Goal: Information Seeking & Learning: Learn about a topic

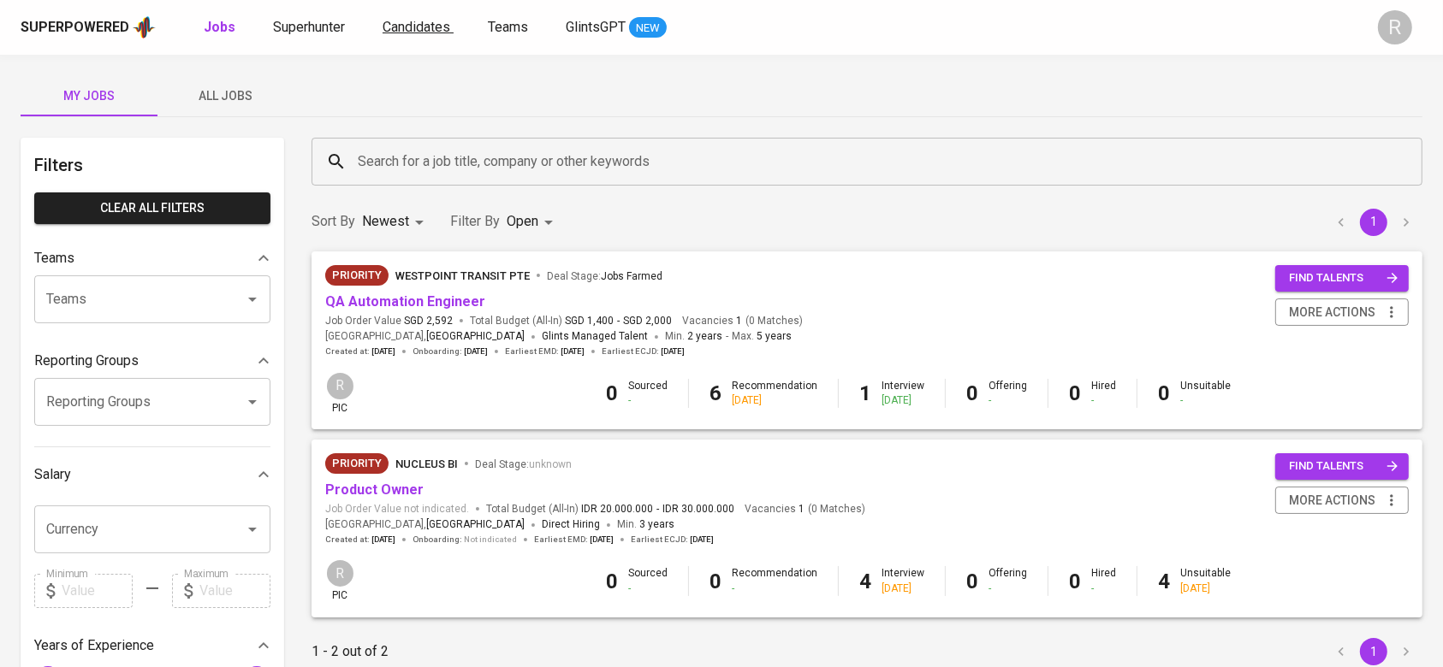
click at [416, 32] on span "Candidates" at bounding box center [417, 27] width 68 height 16
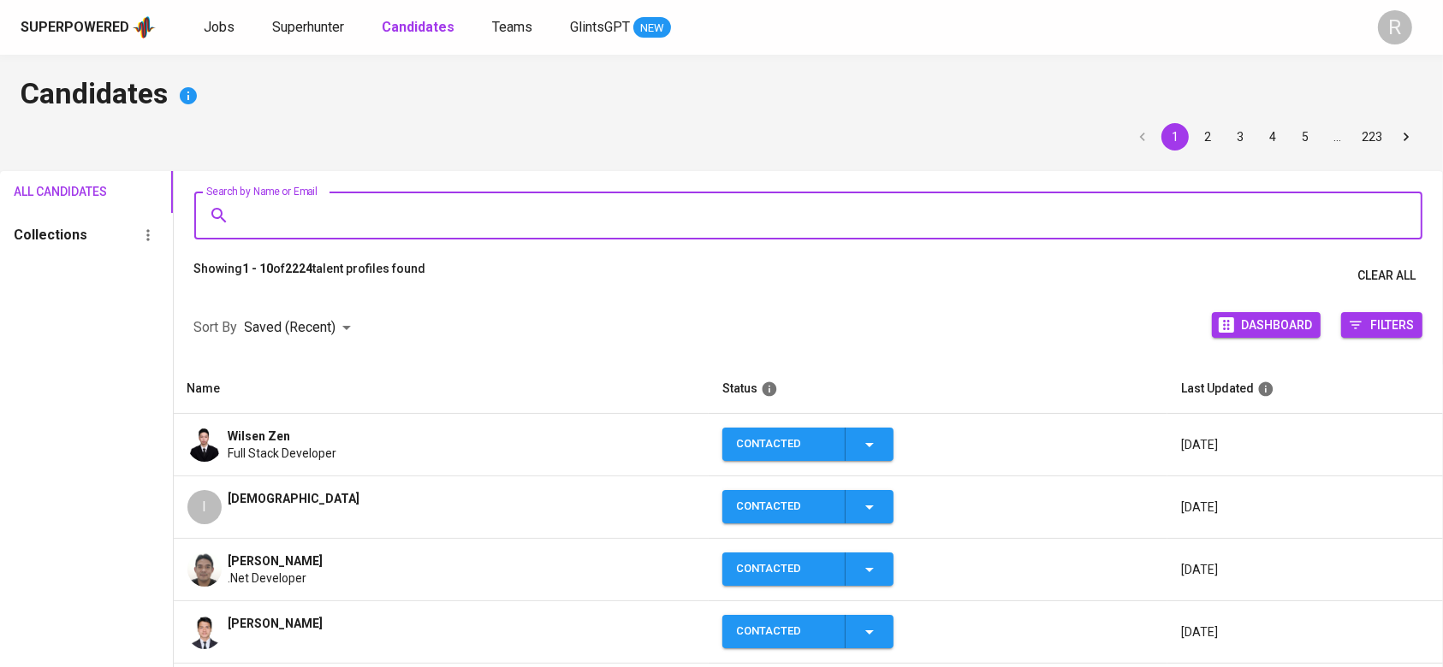
click at [335, 203] on input "Search by Name or Email" at bounding box center [813, 215] width 1154 height 33
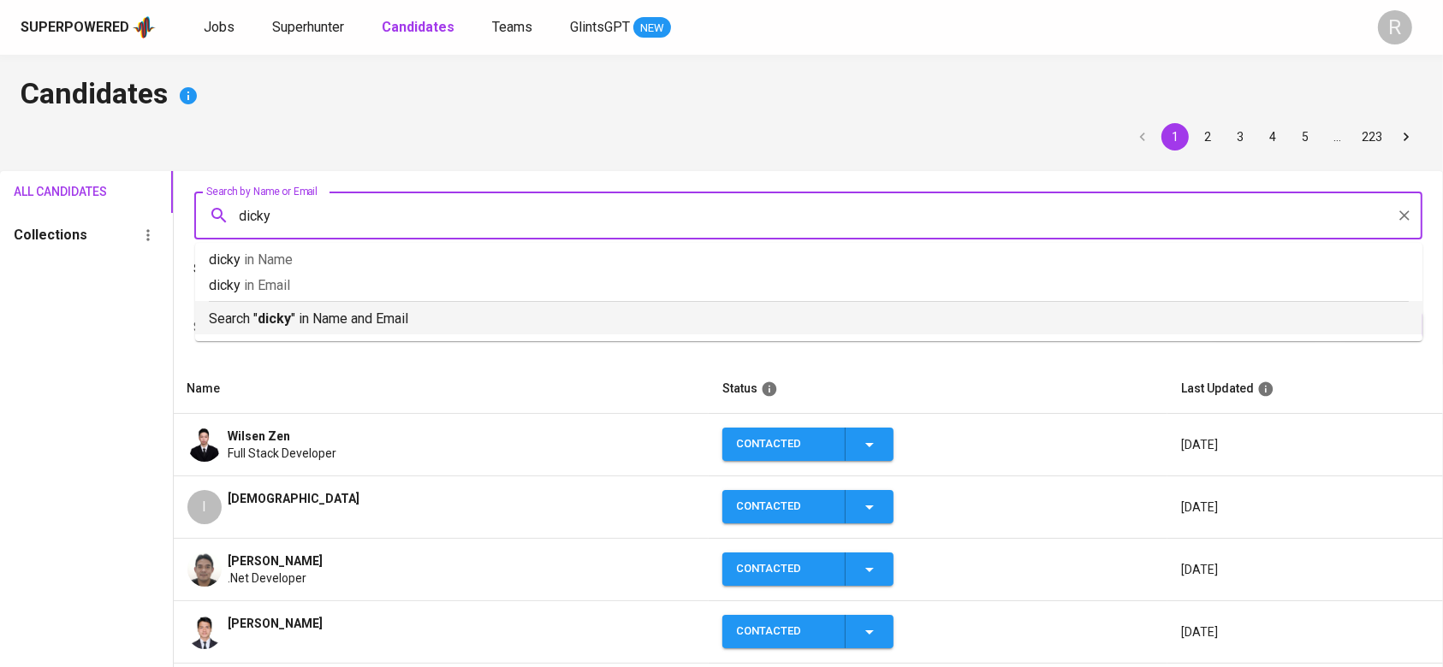
type input "dicky"
click at [267, 346] on div "Sort By Saved (Recent) DESC Dashboard Filters" at bounding box center [809, 328] width 1270 height 73
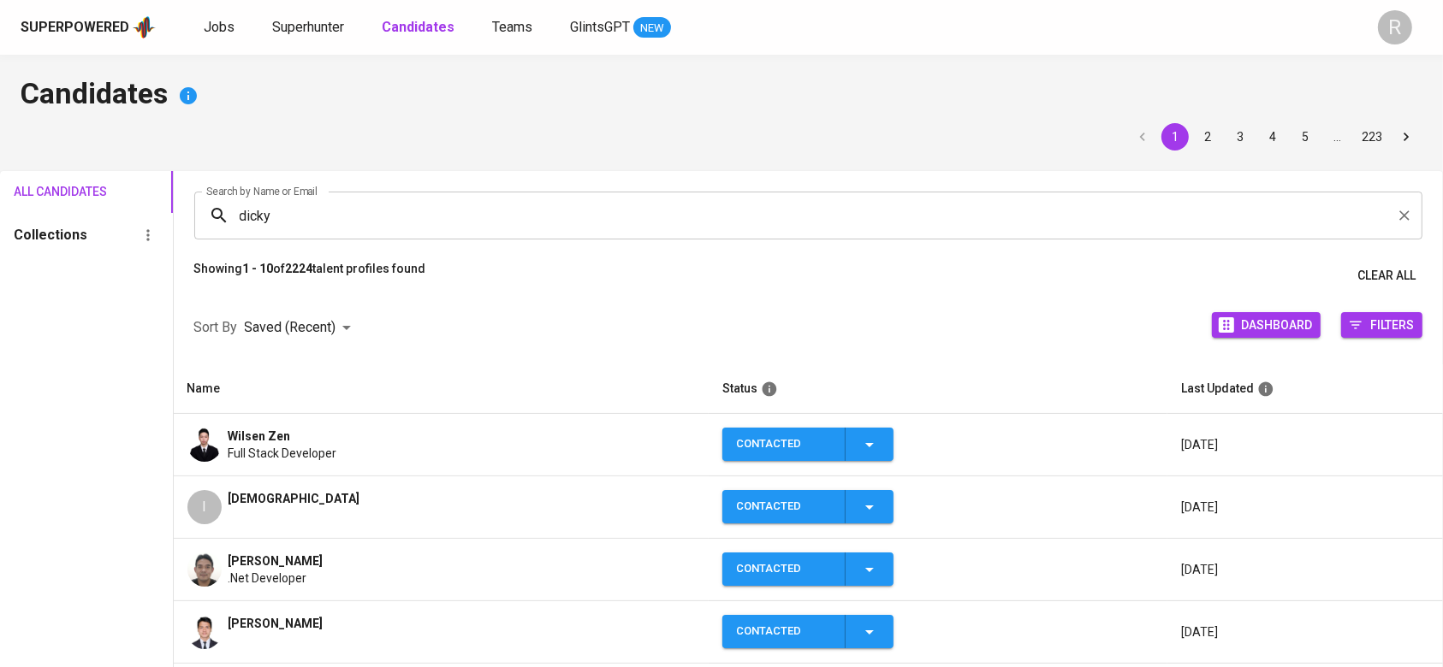
click at [273, 224] on input "dicky" at bounding box center [813, 215] width 1154 height 33
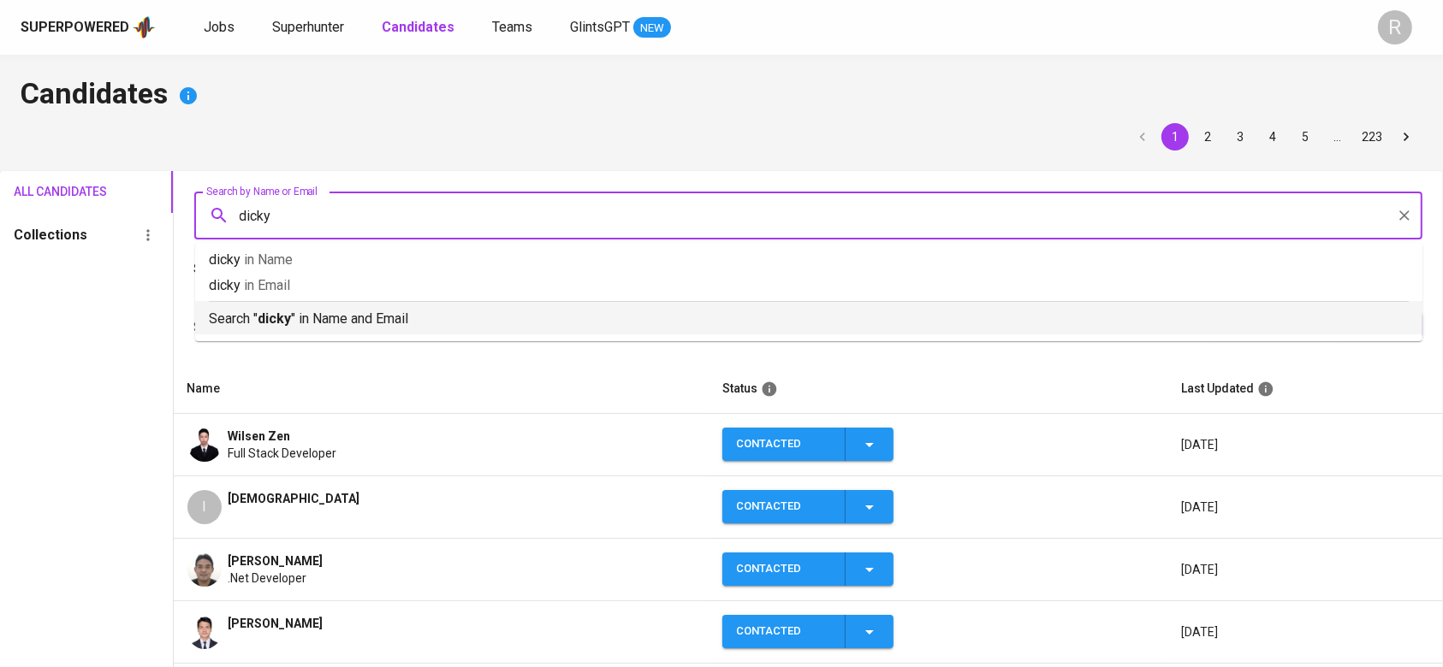
click at [236, 324] on p "Search " dicky " in Name and Email" at bounding box center [809, 319] width 1200 height 21
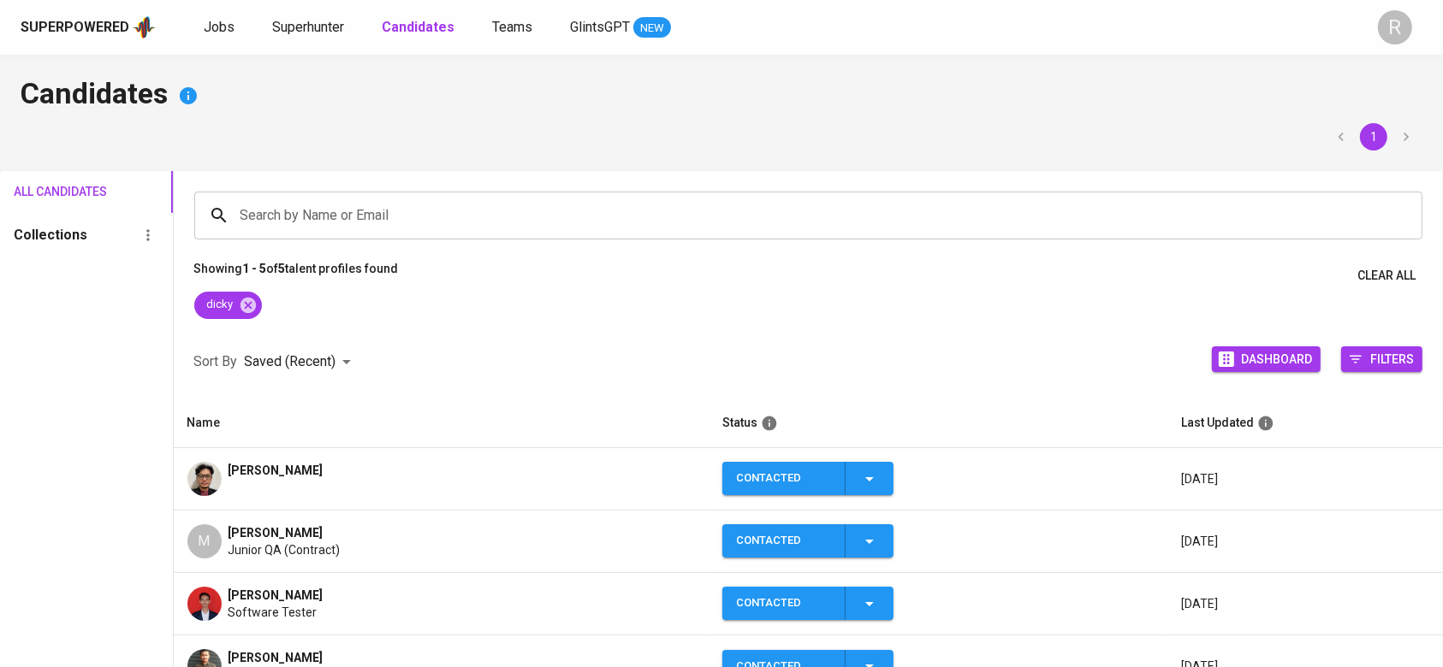
click at [284, 477] on span "[PERSON_NAME]" at bounding box center [275, 470] width 95 height 17
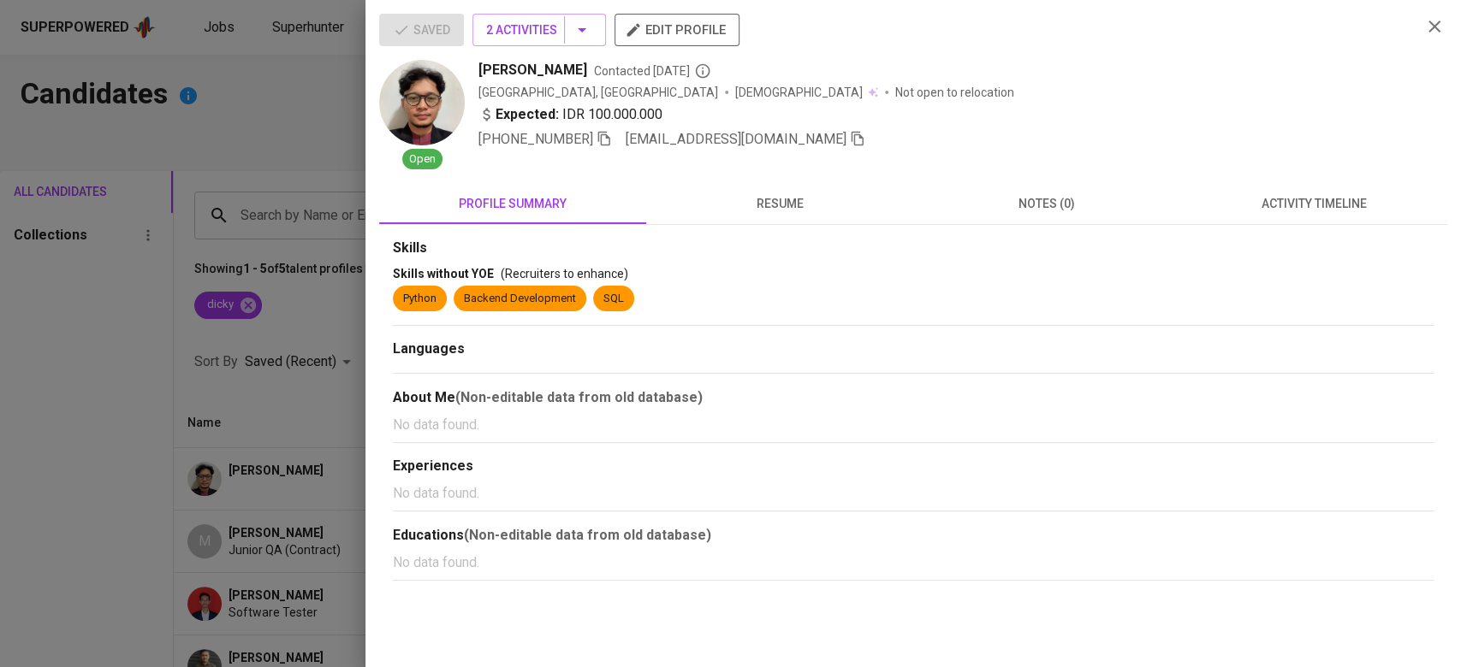
click at [782, 139] on span "[EMAIL_ADDRESS][DOMAIN_NAME]" at bounding box center [746, 139] width 240 height 21
click at [851, 140] on icon "button" at bounding box center [857, 139] width 12 height 15
click at [736, 209] on span "resume" at bounding box center [779, 203] width 246 height 21
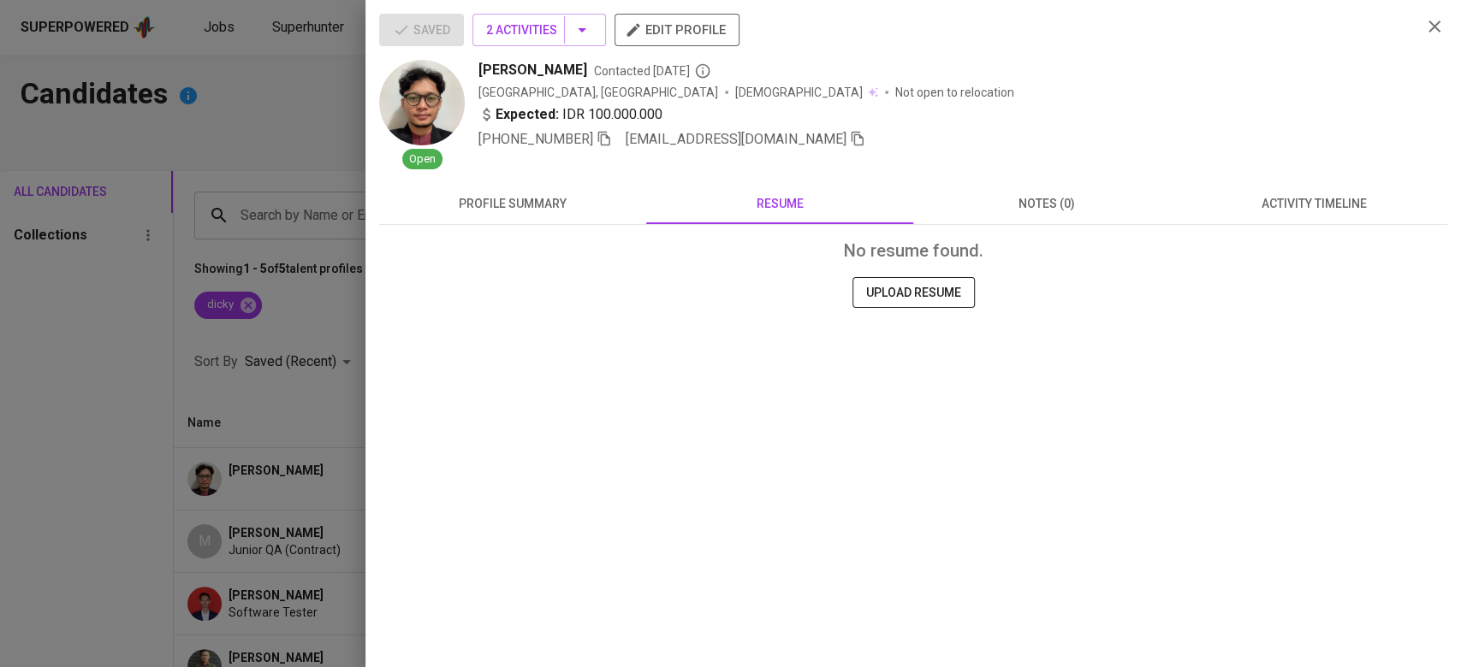
click at [294, 383] on div at bounding box center [730, 333] width 1461 height 667
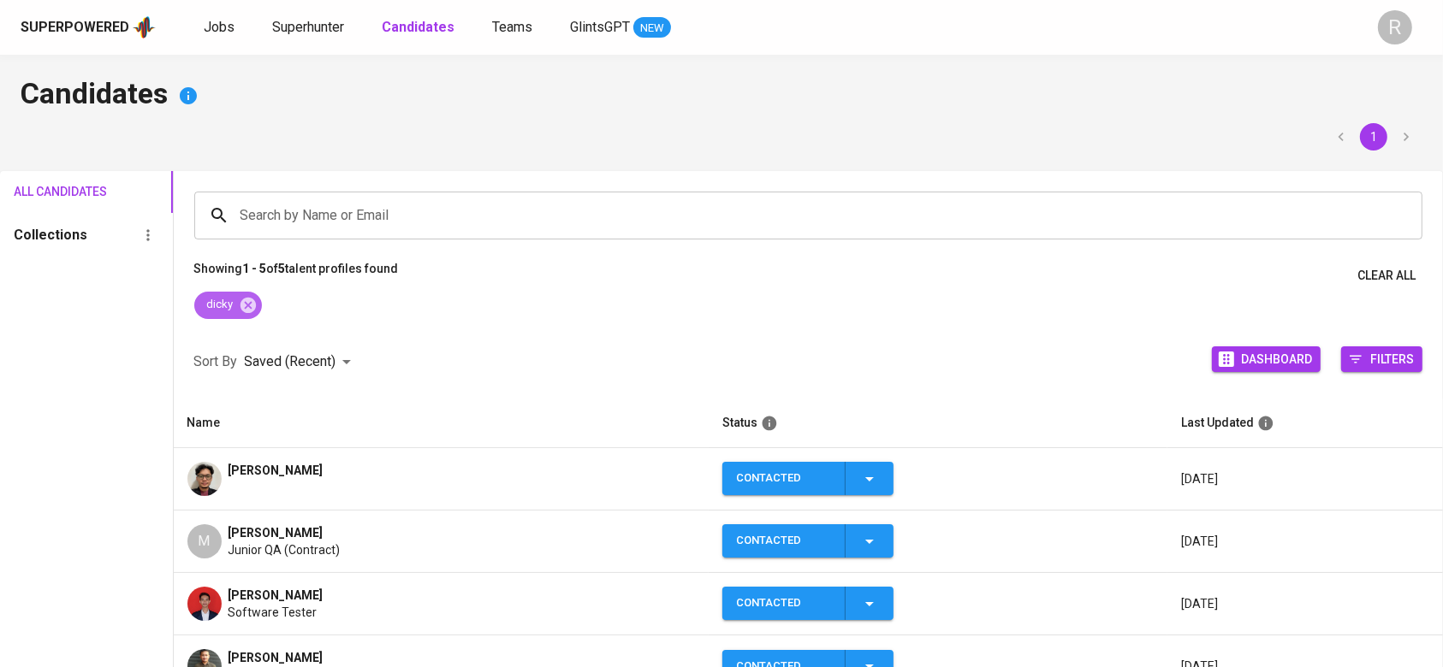
click at [258, 302] on div "dicky" at bounding box center [228, 305] width 68 height 27
click at [258, 302] on icon at bounding box center [248, 305] width 19 height 19
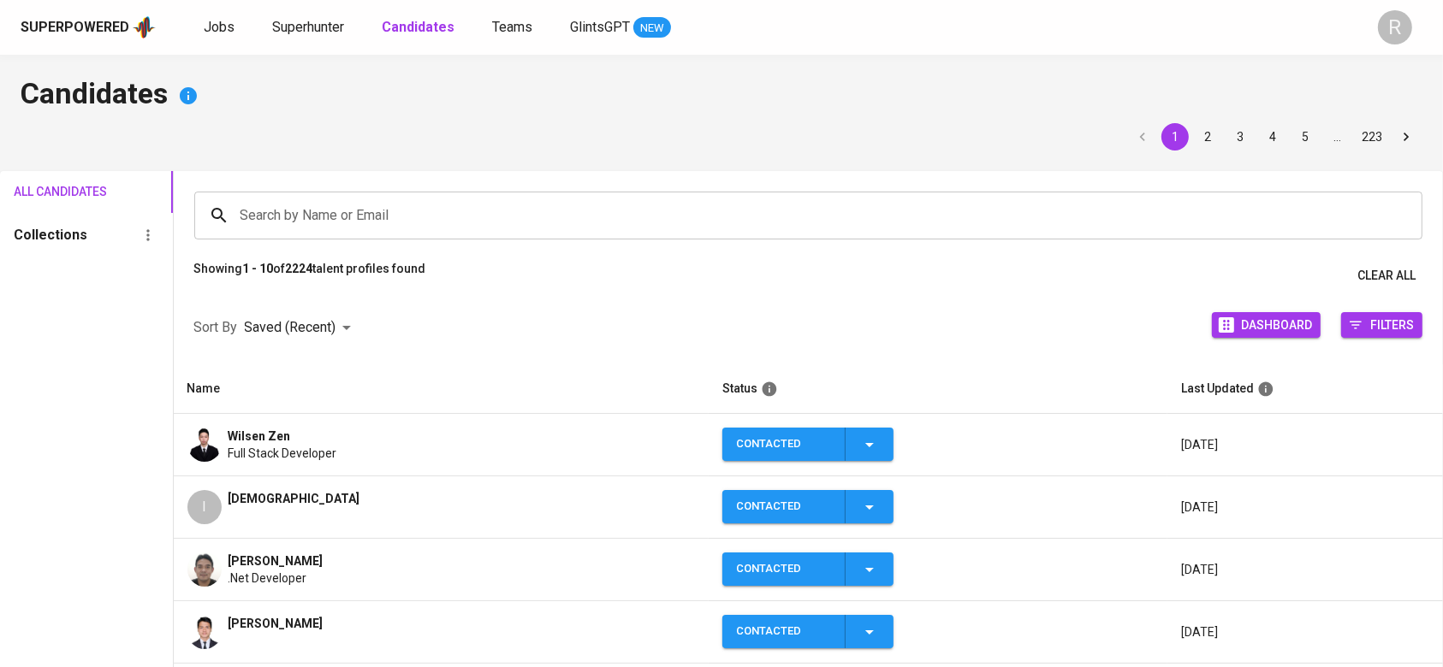
click at [199, 27] on div "Superpowered Jobs Superhunter Candidates Teams GlintsGPT NEW" at bounding box center [694, 28] width 1347 height 26
click at [219, 29] on span "Jobs" at bounding box center [219, 27] width 31 height 16
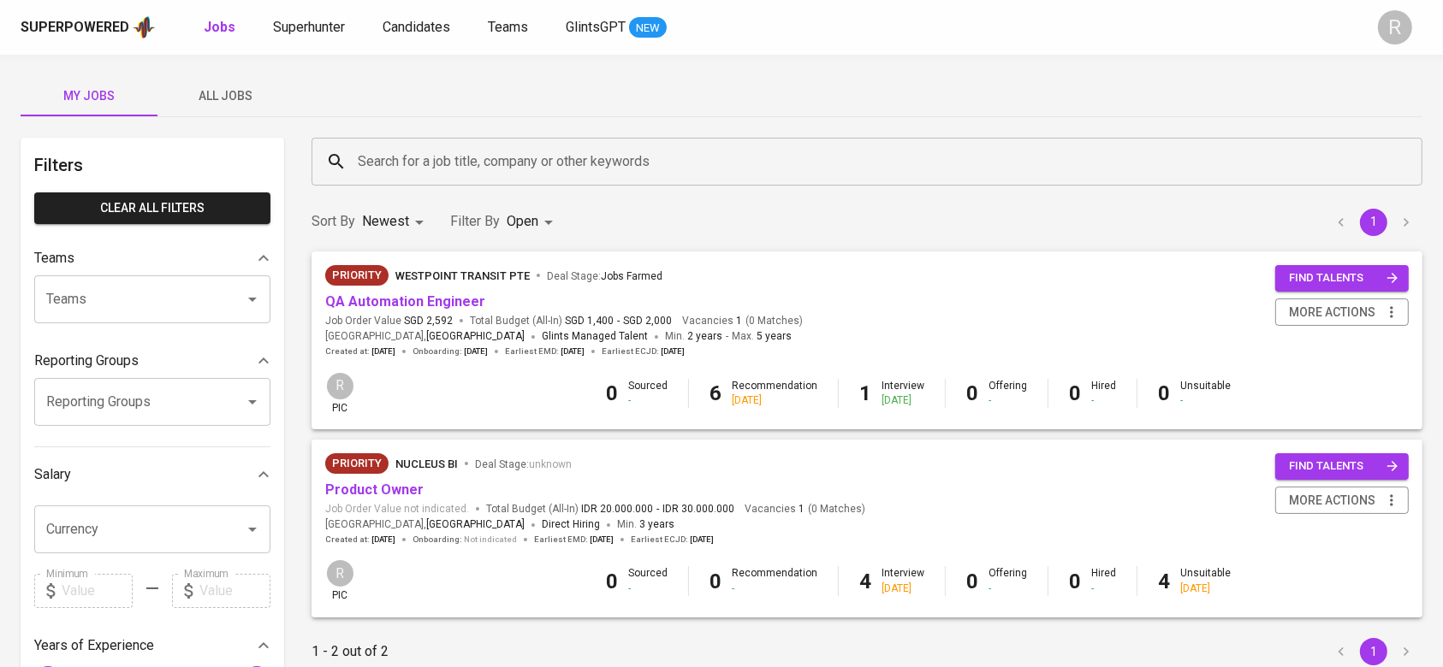
click at [236, 66] on div "My Jobs All Jobs Filters Clear All filters Teams Teams Teams Reporting Groups R…" at bounding box center [721, 589] width 1443 height 1069
click at [216, 92] on span "All Jobs" at bounding box center [226, 96] width 116 height 21
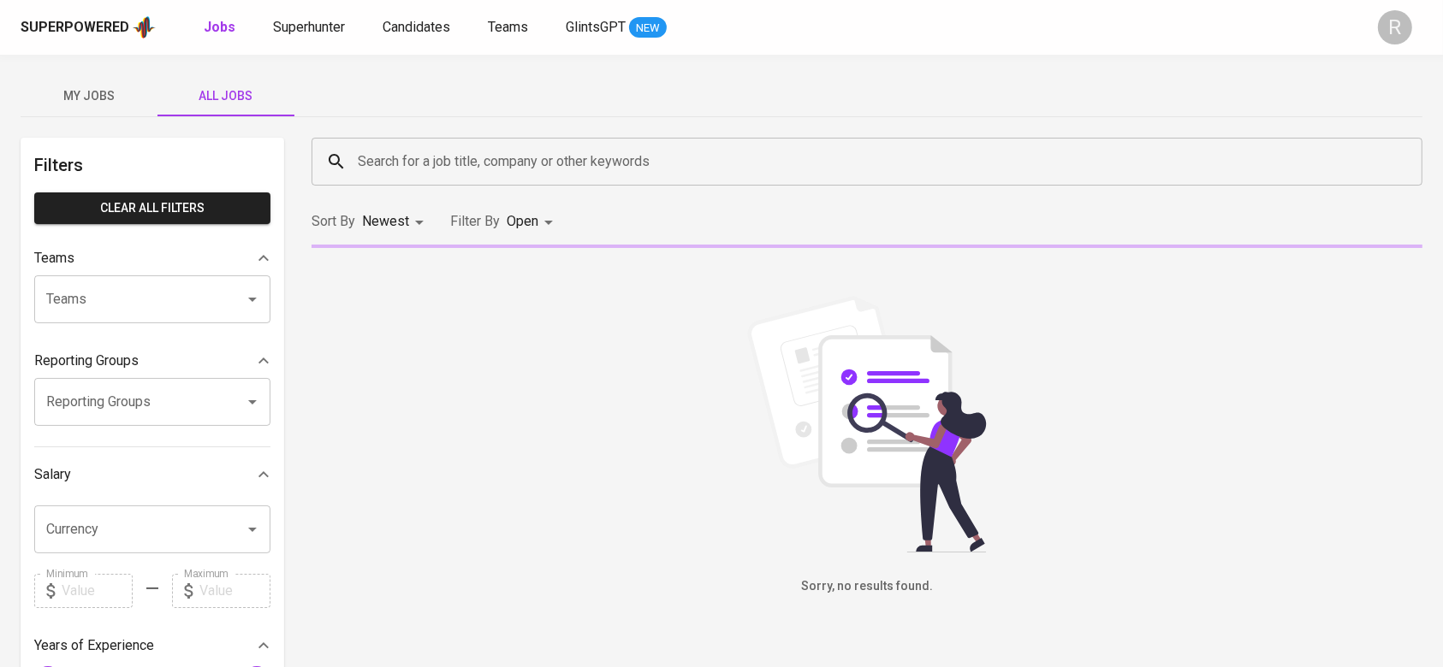
click at [467, 150] on input "Search for a job title, company or other keywords" at bounding box center [870, 161] width 1035 height 33
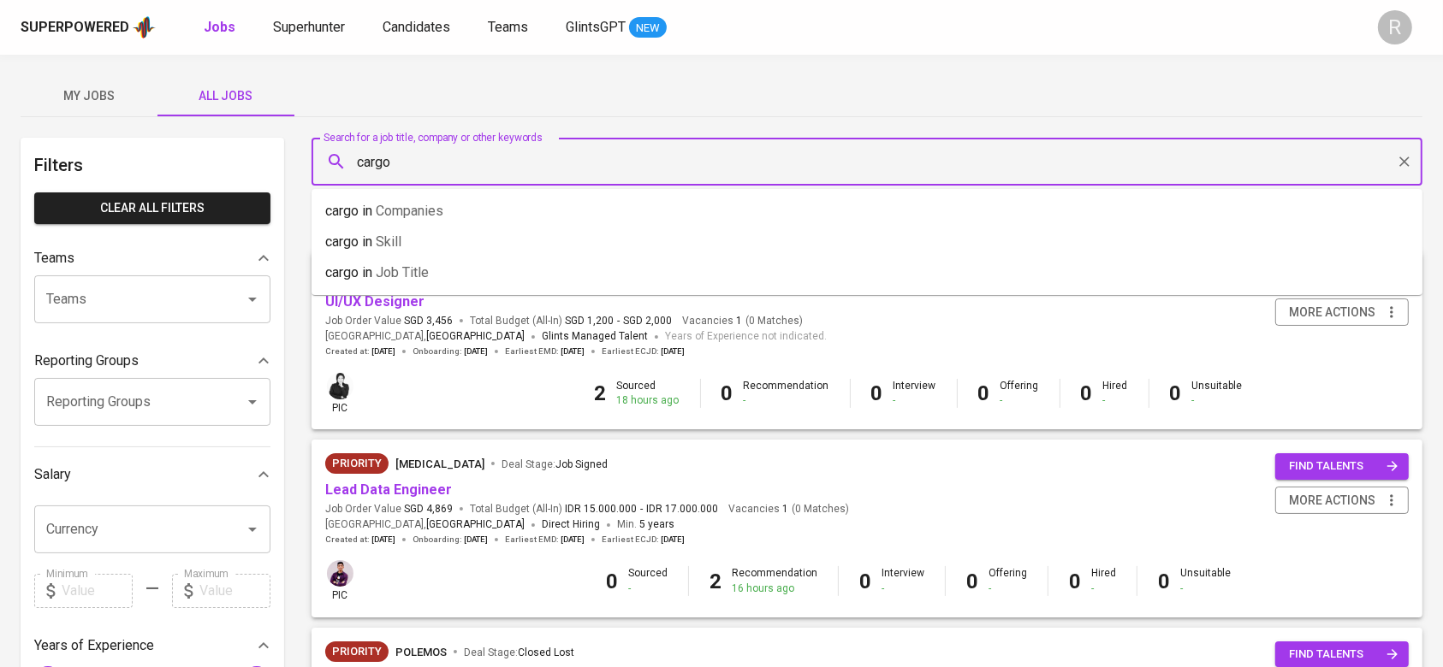
type input "cargo"
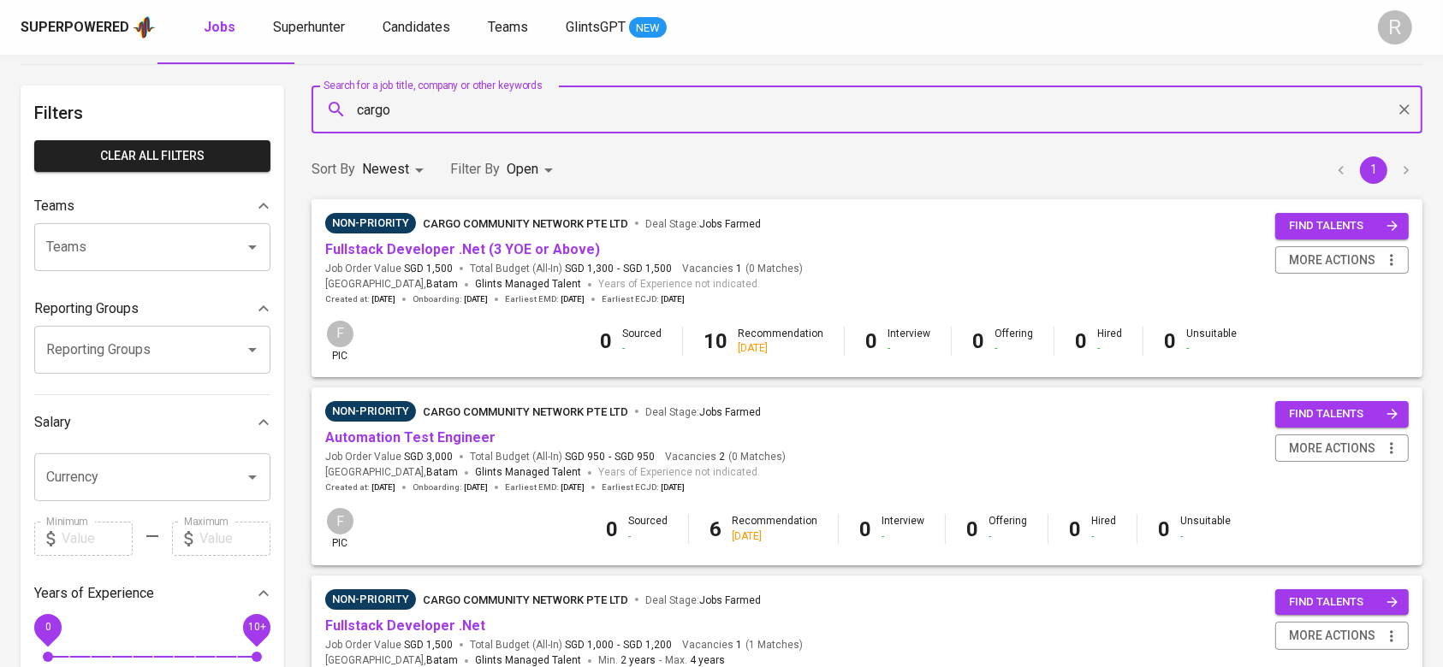
scroll to position [58, 0]
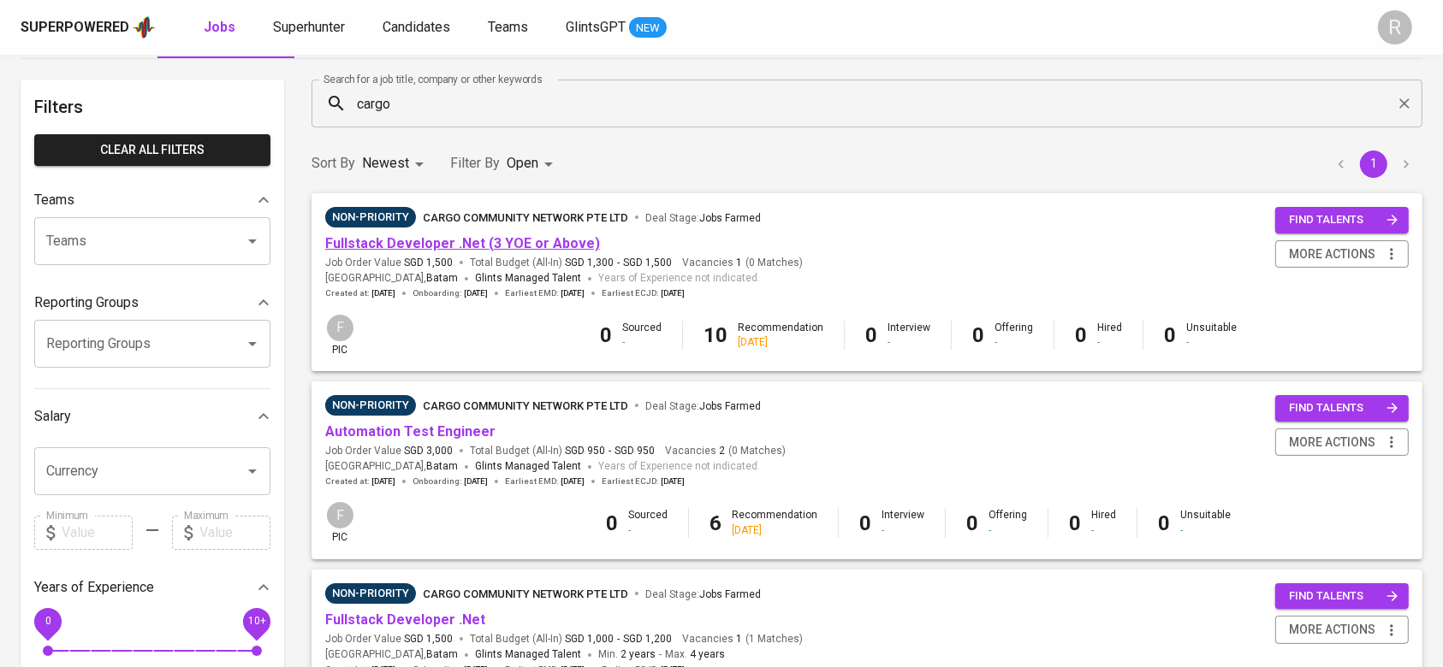
click at [400, 240] on link "Fullstack Developer .Net (3 YOE or Above)" at bounding box center [462, 243] width 275 height 16
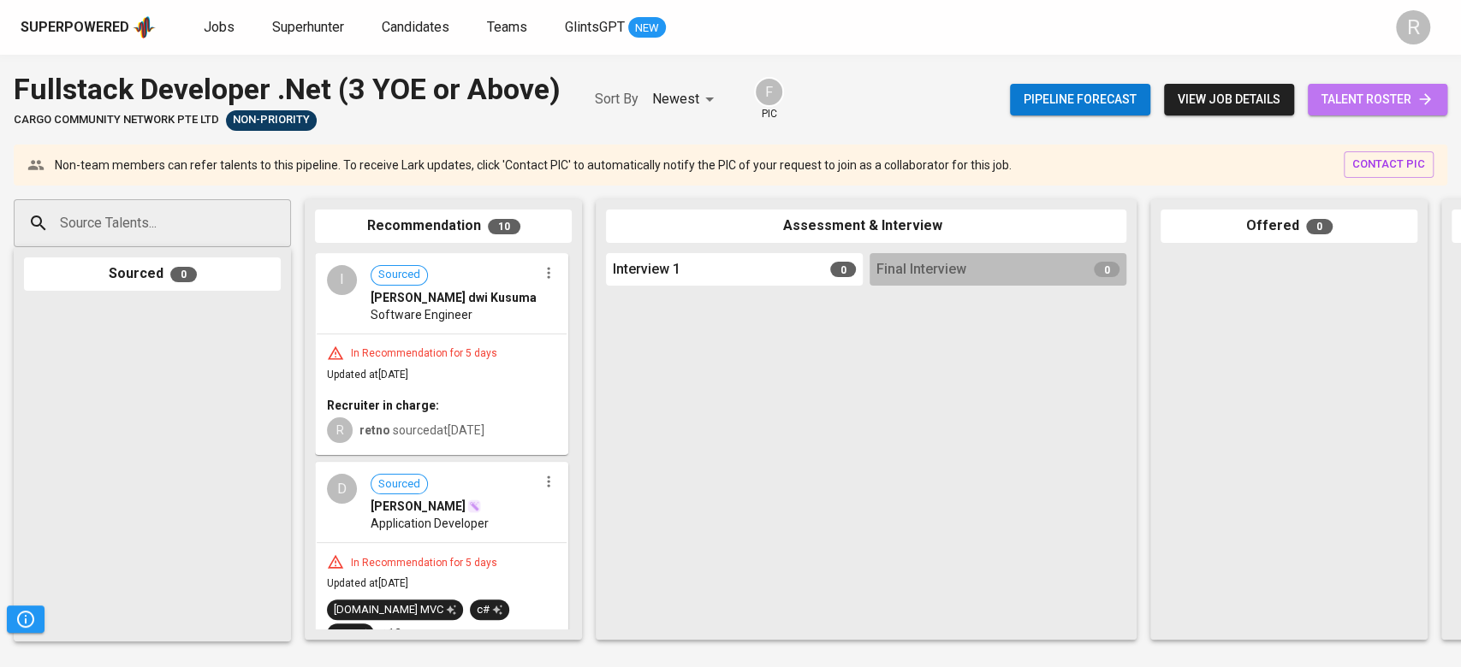
click at [1383, 105] on span "talent roster" at bounding box center [1377, 99] width 112 height 21
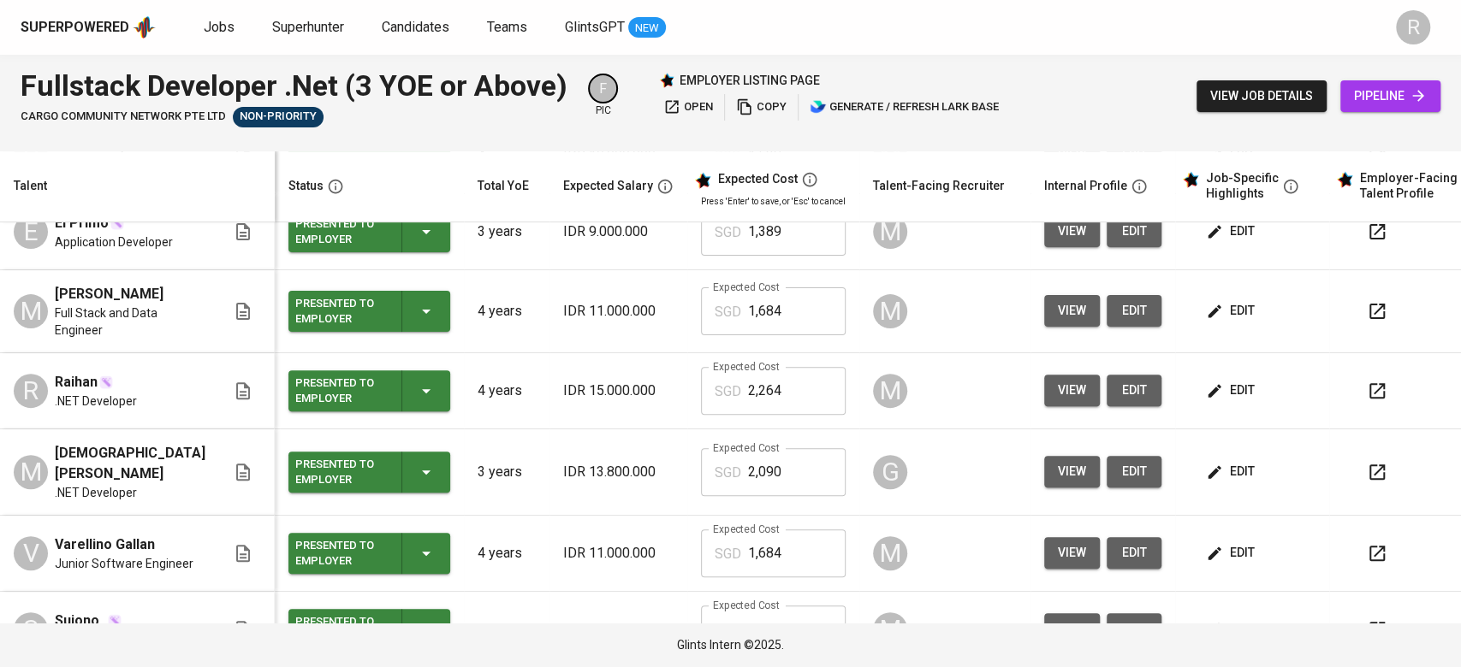
scroll to position [421, 0]
